Goal: Task Accomplishment & Management: Manage account settings

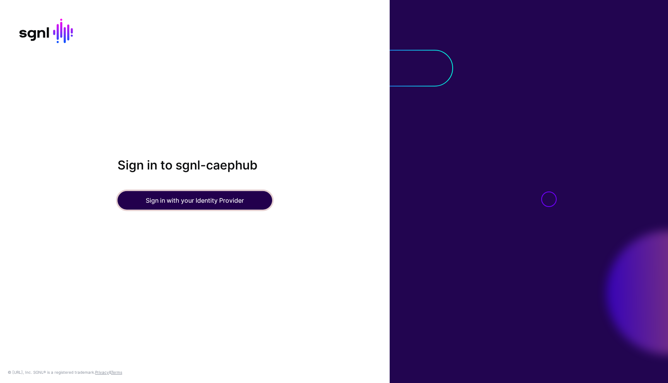
click at [170, 195] on button "Sign in with your Identity Provider" at bounding box center [195, 200] width 155 height 19
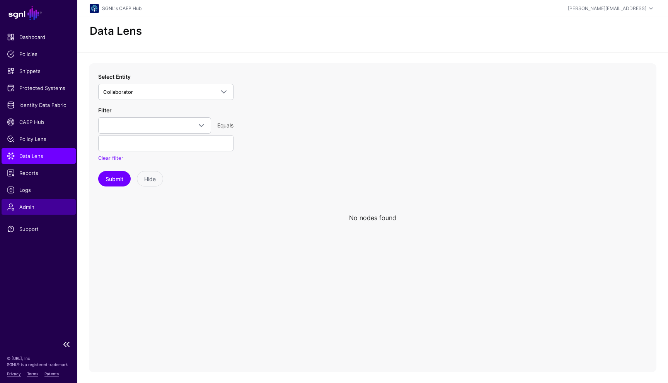
click at [46, 201] on link "Admin" at bounding box center [39, 206] width 74 height 15
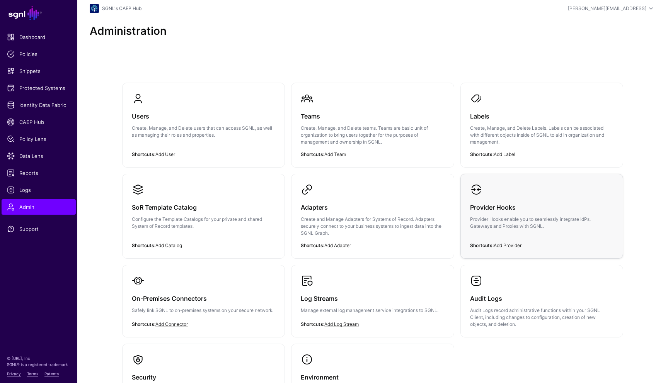
click at [500, 215] on div "Provider Hooks Provider Hooks enable you to seamlessly integrate IdPs, Gateways…" at bounding box center [541, 219] width 143 height 46
